Goal: Task Accomplishment & Management: Manage account settings

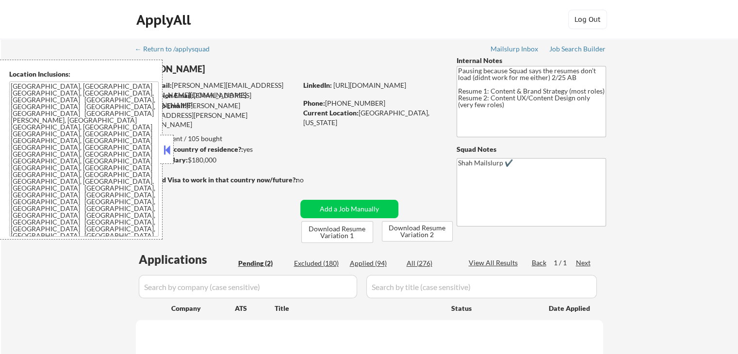
select select ""pending""
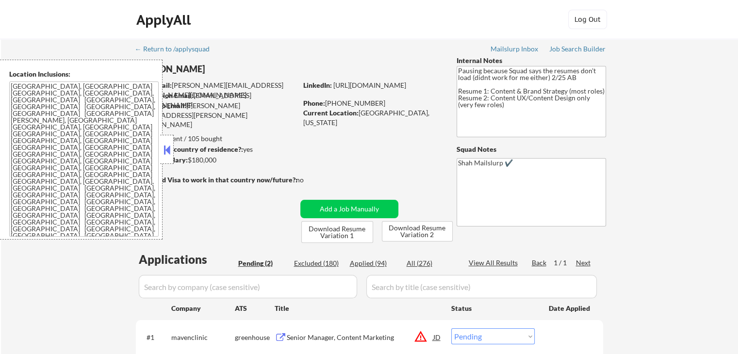
click at [169, 152] on button at bounding box center [167, 150] width 11 height 15
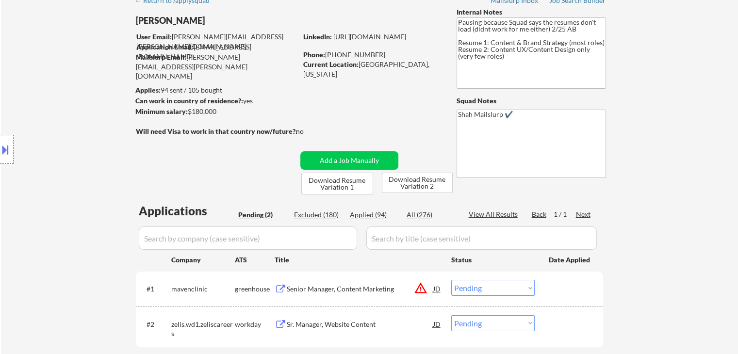
scroll to position [146, 0]
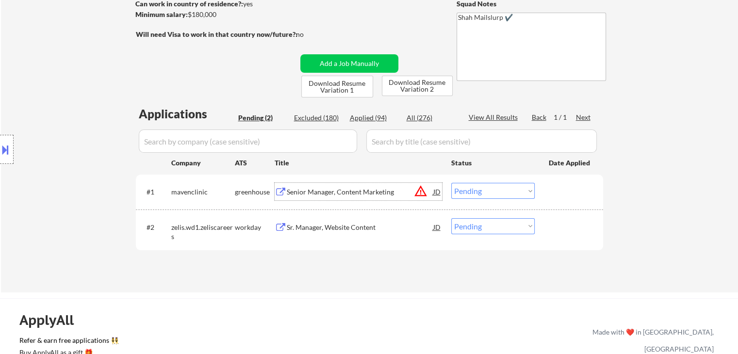
click at [305, 194] on div "Senior Manager, Content Marketing" at bounding box center [360, 192] width 147 height 10
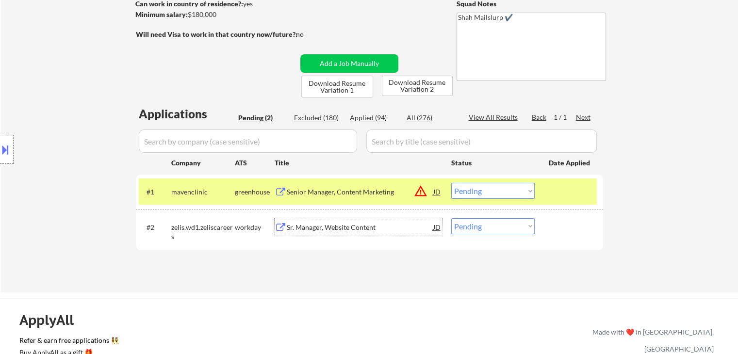
click at [354, 226] on div "Sr. Manager, Website Content" at bounding box center [360, 228] width 147 height 10
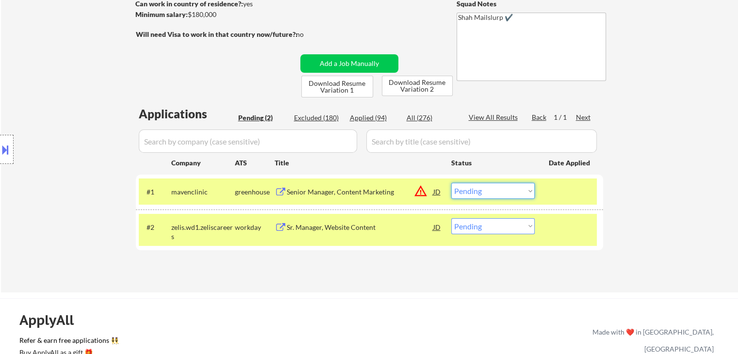
click at [480, 194] on select "Choose an option... Pending Applied Excluded (Questions) Excluded (Expired) Exc…" at bounding box center [492, 191] width 83 height 16
click at [451, 183] on select "Choose an option... Pending Applied Excluded (Questions) Excluded (Expired) Exc…" at bounding box center [492, 191] width 83 height 16
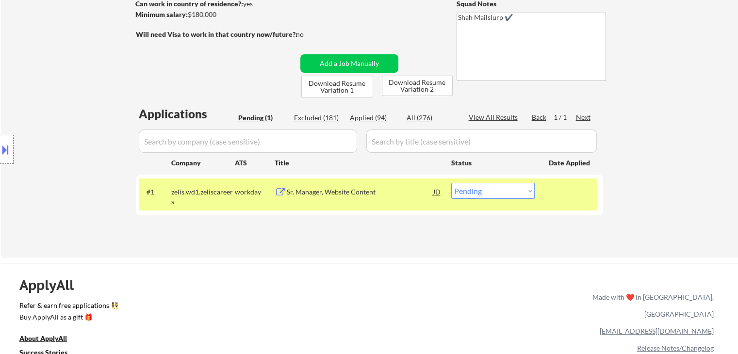
click at [480, 189] on select "Choose an option... Pending Applied Excluded (Questions) Excluded (Expired) Exc…" at bounding box center [492, 191] width 83 height 16
select select ""excluded__location_""
click at [451, 183] on select "Choose an option... Pending Applied Excluded (Questions) Excluded (Expired) Exc…" at bounding box center [492, 191] width 83 height 16
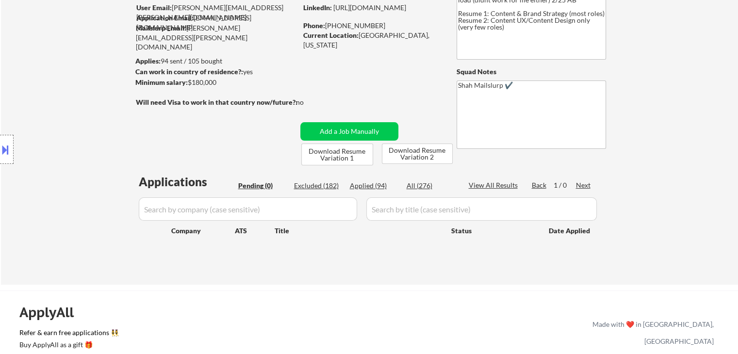
scroll to position [49, 0]
